Goal: Feedback & Contribution: Submit feedback/report problem

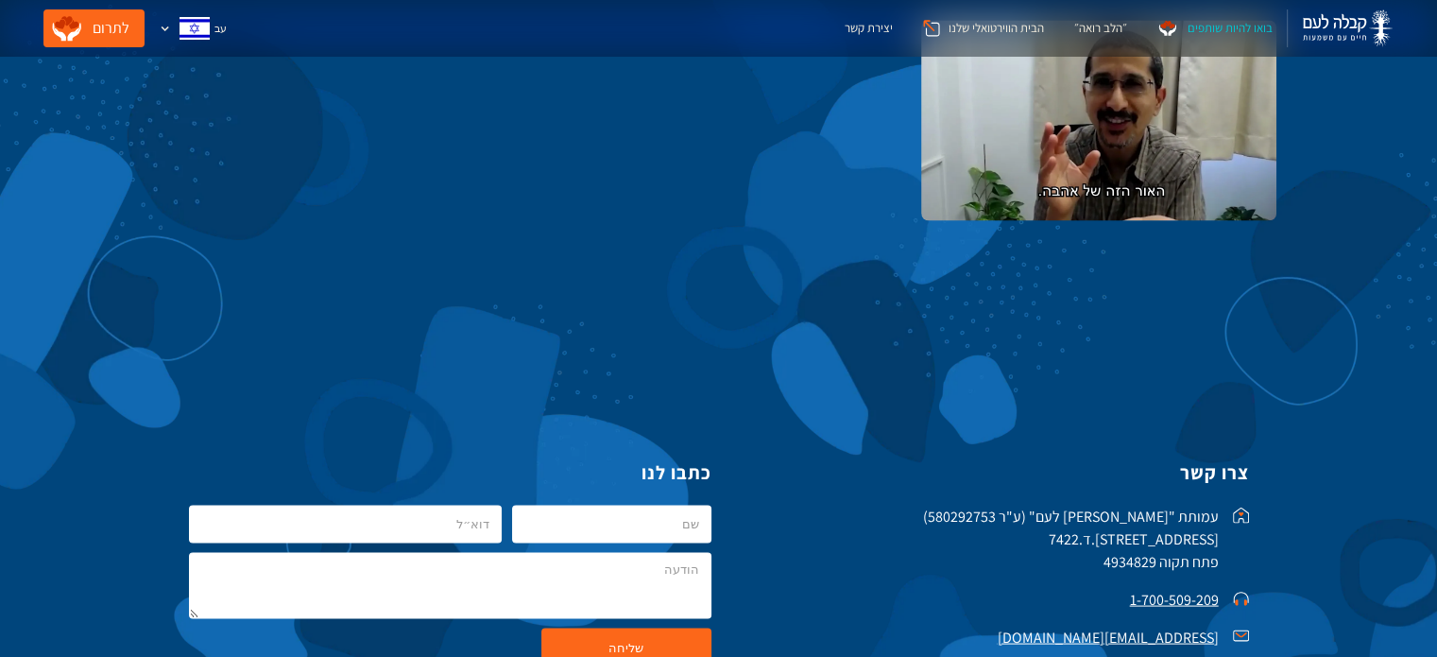
scroll to position [3685, 0]
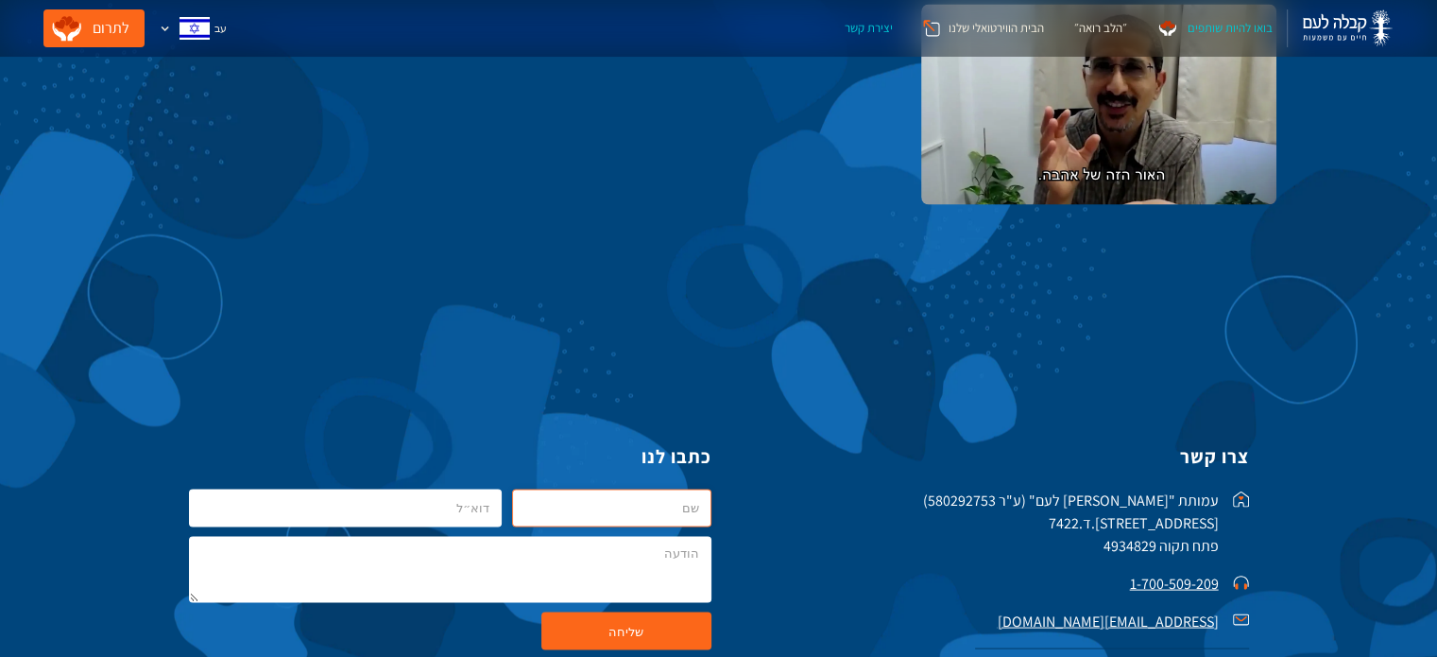
click at [659, 508] on input "kab1-Hebew" at bounding box center [611, 508] width 198 height 38
type input "מתי"
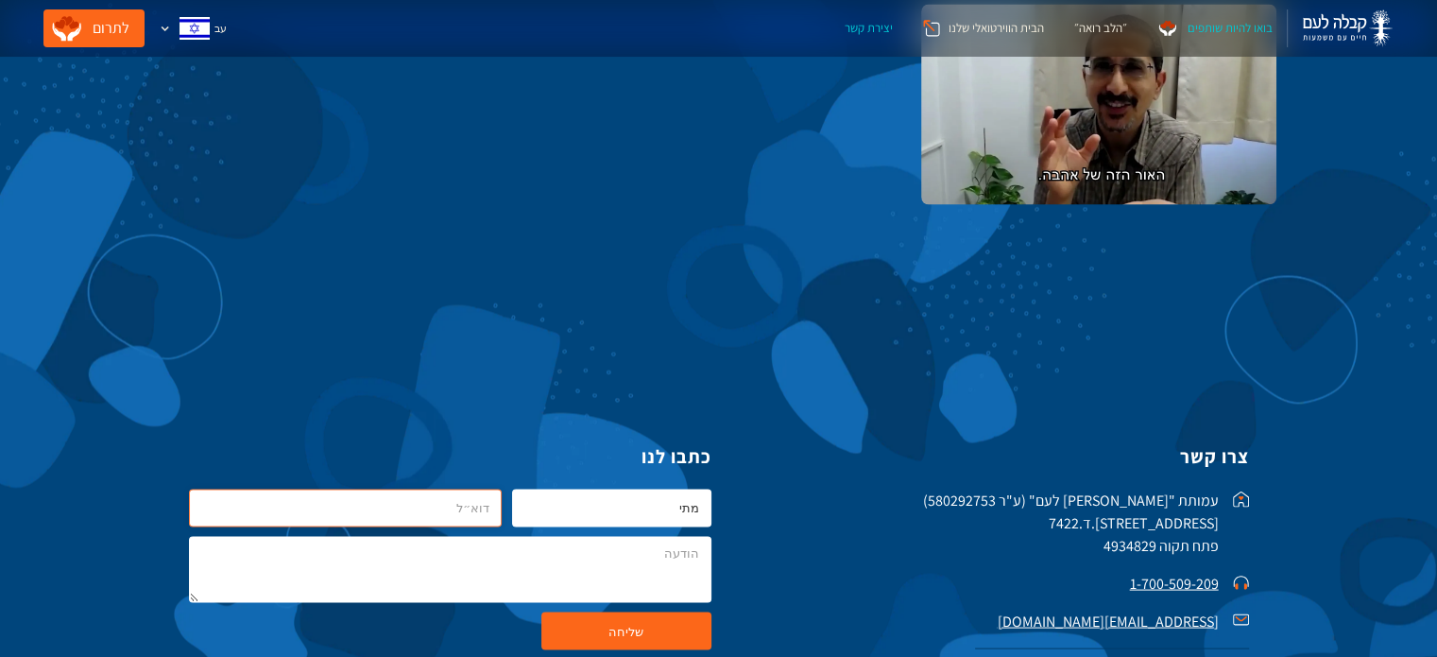
click at [488, 515] on input "kab1-Hebew" at bounding box center [346, 508] width 314 height 38
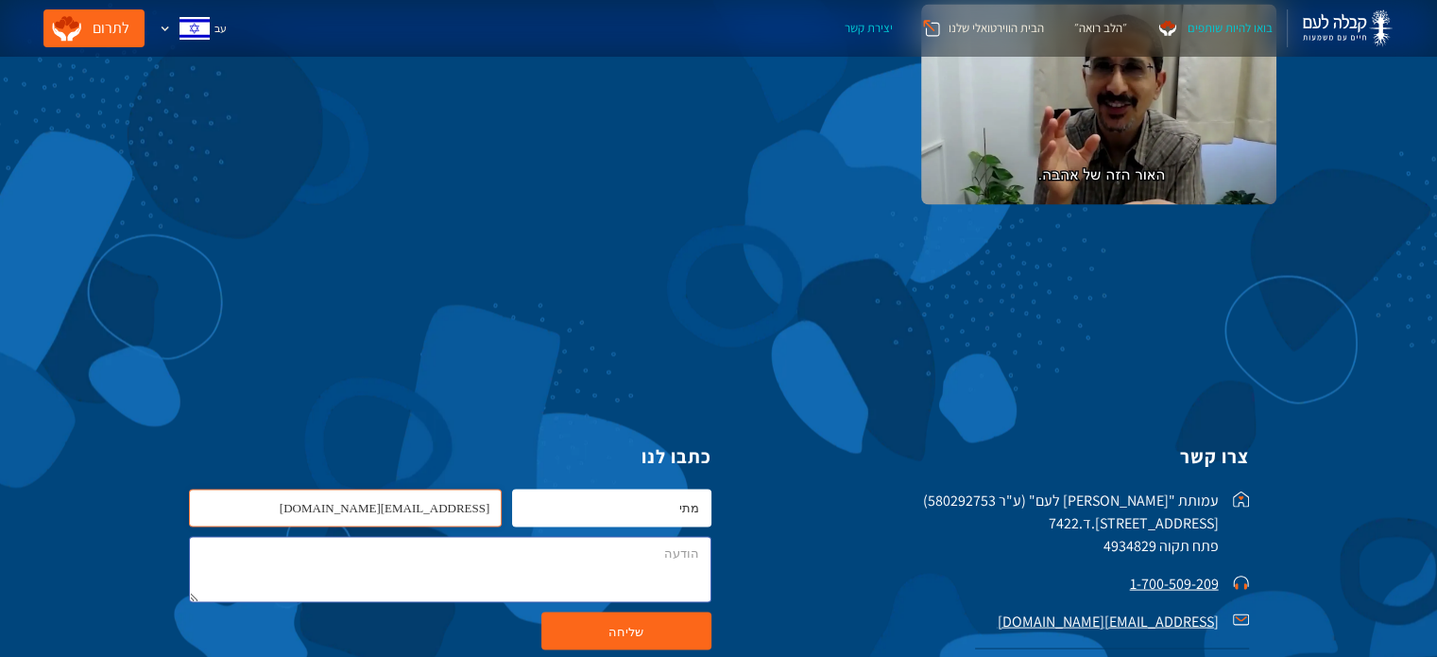
type input "[EMAIL_ADDRESS][DOMAIN_NAME]"
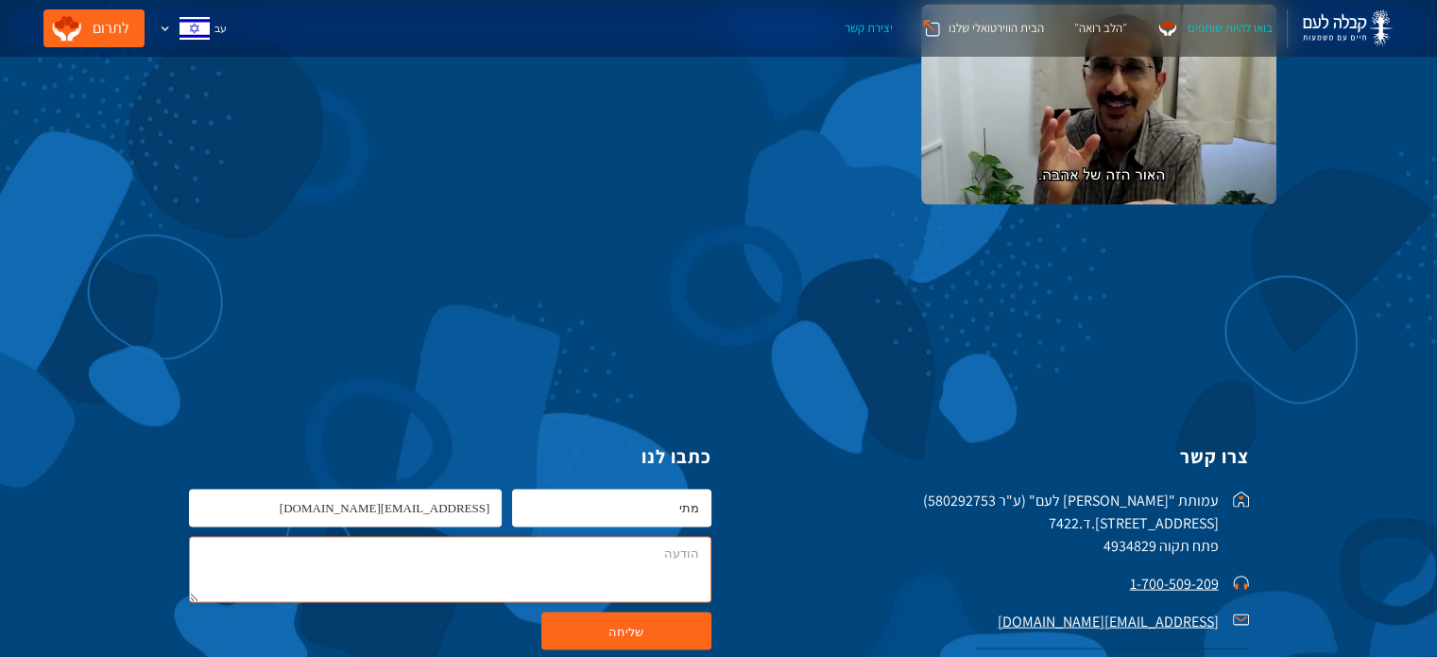
click at [577, 579] on textarea "kab1-Hebew" at bounding box center [450, 570] width 523 height 66
type textarea "v"
click at [574, 553] on textarea "סאם דבקיו של [PERSON_NAME]" at bounding box center [450, 570] width 523 height 66
click at [658, 562] on textarea "[PERSON_NAME] של [PERSON_NAME] היו לפני או אחרי שנתפס , לא עומד בניגין שאלוהים …" at bounding box center [450, 570] width 523 height 66
click at [659, 556] on textarea "[PERSON_NAME] של [PERSON_NAME] היו לפני או אחרי שנתפס , לא עומד בניגין שאלוהים …" at bounding box center [450, 570] width 523 height 66
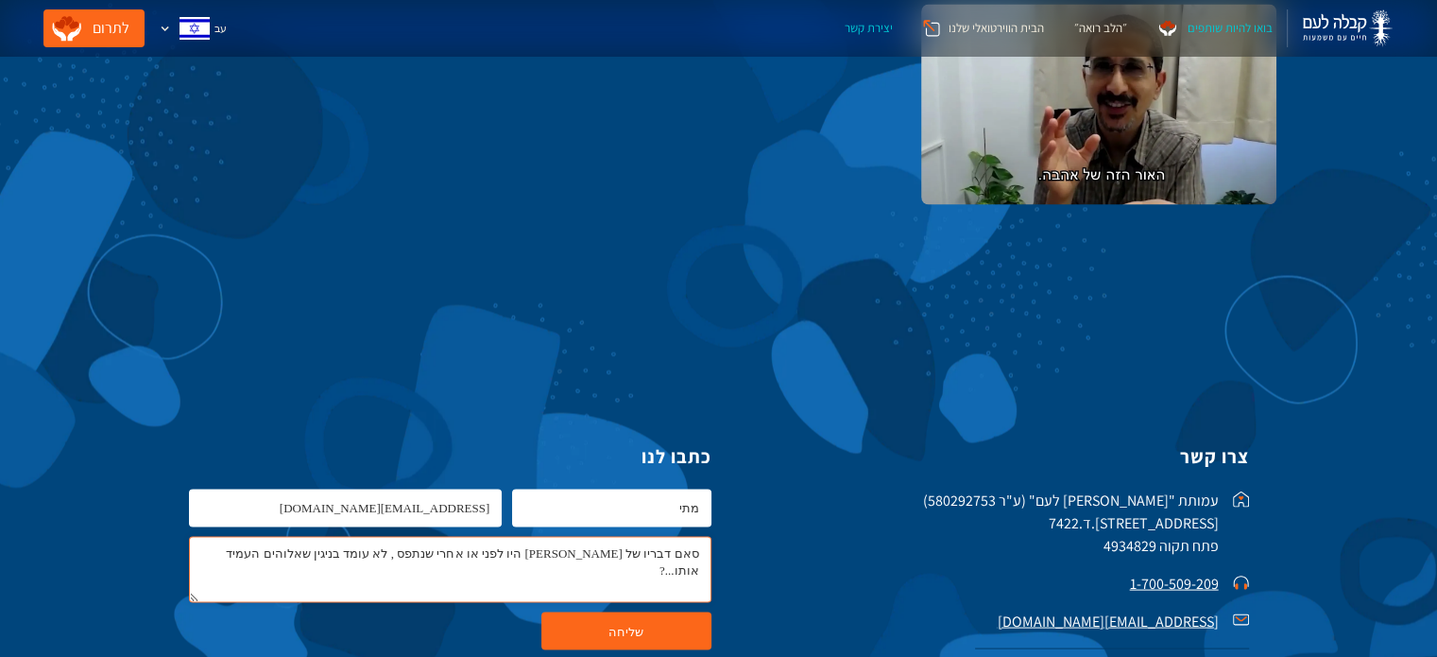
click at [598, 557] on textarea "סאם דבריו של [PERSON_NAME] היו לפני או אחרי שנתפס , לא עומד בניגין שאלוהים העמי…" at bounding box center [450, 570] width 523 height 66
click at [603, 550] on textarea "סאם דבריו של [PERSON_NAME] היו לפני או אחרי שנתפס , לא עומד בניגין שאלוהים העמי…" at bounding box center [450, 570] width 523 height 66
click at [417, 558] on textarea "סאם דבריו של [PERSON_NAME] היו לפני או אחרי שנתפס , לא עומד בניגין שאלוהים העמי…" at bounding box center [450, 570] width 523 height 66
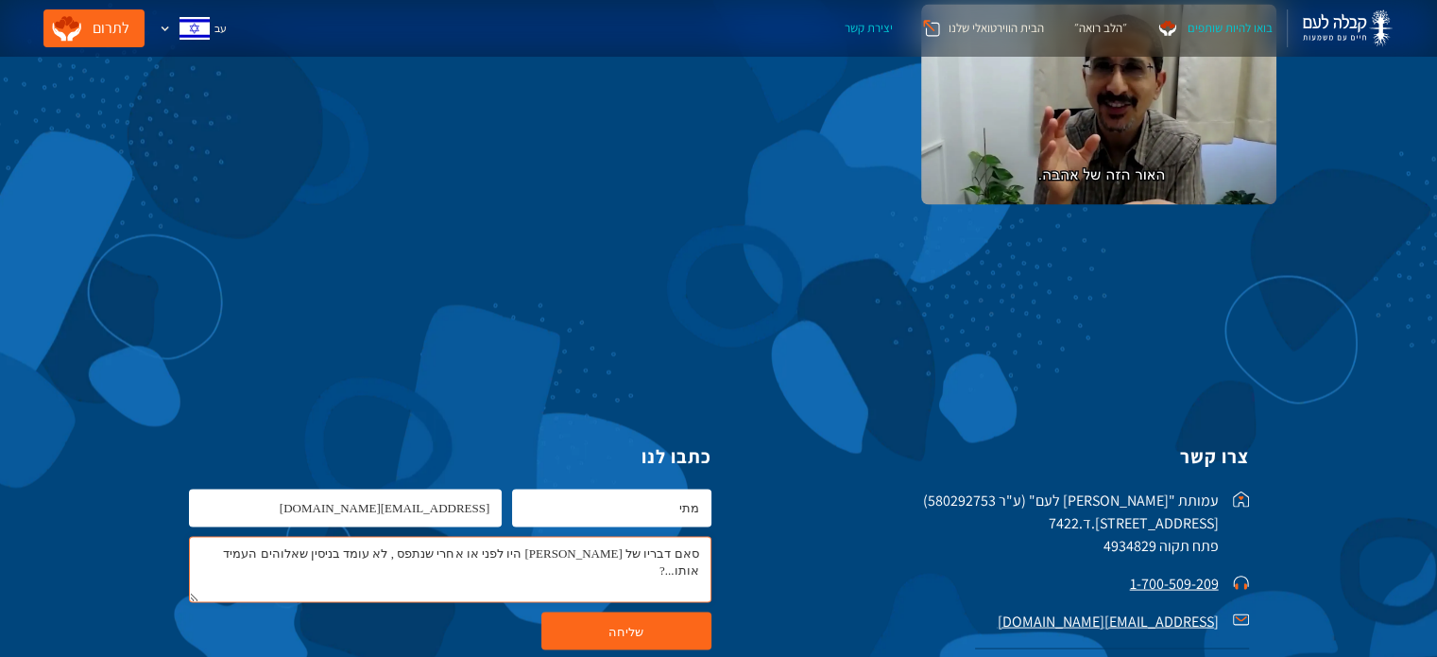
click at [412, 552] on textarea "סאם דבריו של [PERSON_NAME] היו לפני או אחרי שנתפס , לא עומד בניסין שאלוהים העמי…" at bounding box center [450, 570] width 523 height 66
click at [317, 554] on textarea "סאם דבריו של [PERSON_NAME] היו לפני או אחרי שנתפס , לא עומד בניסיון שאלוהים העמ…" at bounding box center [450, 570] width 523 height 66
type textarea "סאם דבריו של [PERSON_NAME] היו לפני או אחרי שנתפס , לא עומד בניסיון שאלוהים העמ…"
click at [627, 623] on input "שליחה" at bounding box center [626, 631] width 170 height 38
type input "...אנא המתינו"
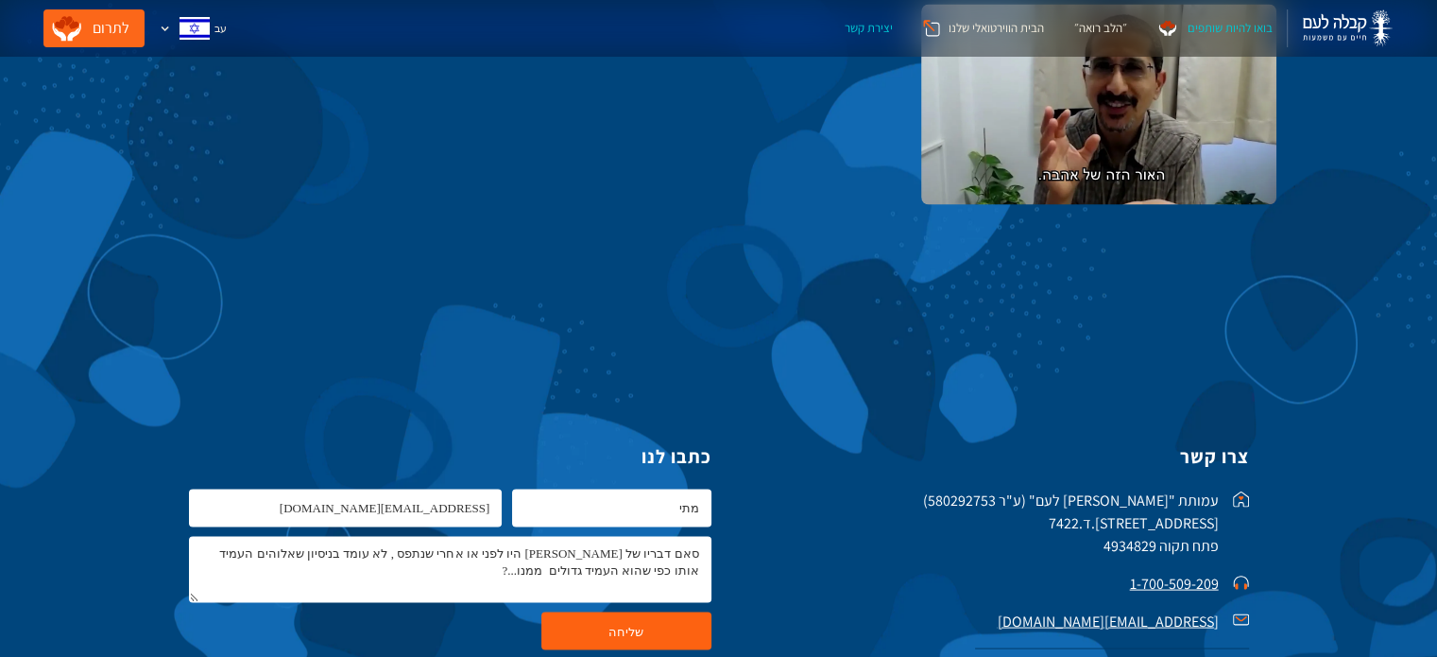
scroll to position [3728, 0]
